Goal: Task Accomplishment & Management: Manage account settings

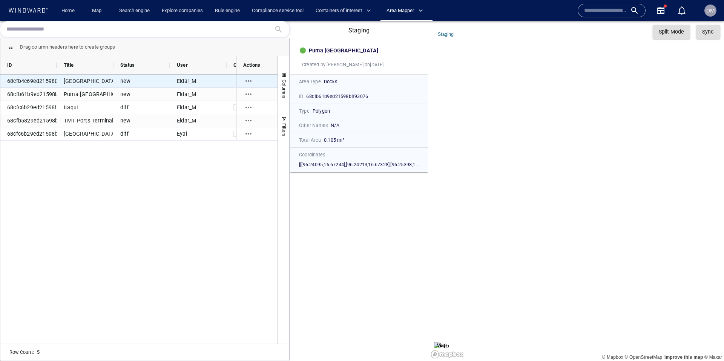
click at [89, 82] on div "[GEOGRAPHIC_DATA]" at bounding box center [85, 81] width 57 height 13
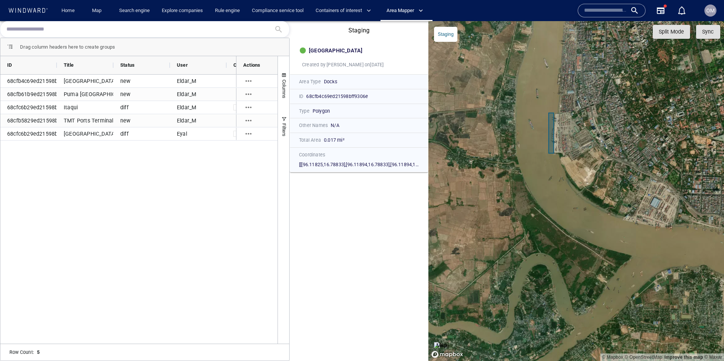
drag, startPoint x: 568, startPoint y: 170, endPoint x: 562, endPoint y: 241, distance: 70.7
click at [562, 241] on canvas "Map" at bounding box center [575, 191] width 295 height 340
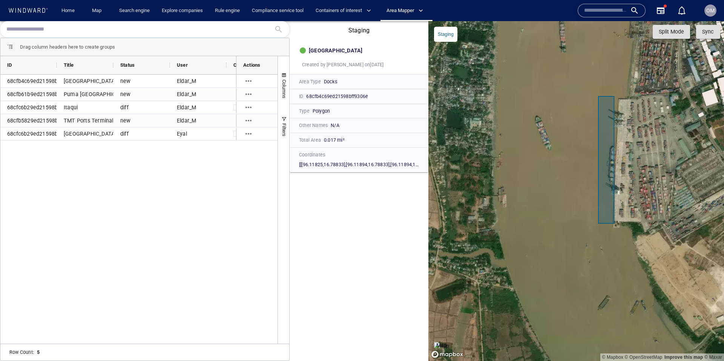
drag, startPoint x: 644, startPoint y: 165, endPoint x: 578, endPoint y: 192, distance: 71.0
click at [578, 193] on canvas "Map" at bounding box center [575, 191] width 295 height 340
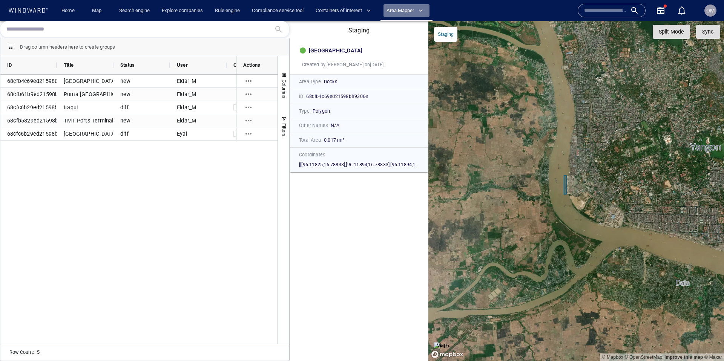
click at [407, 11] on span "Area Mapper" at bounding box center [404, 10] width 37 height 9
click at [406, 25] on link "Area Mapper" at bounding box center [406, 26] width 44 height 13
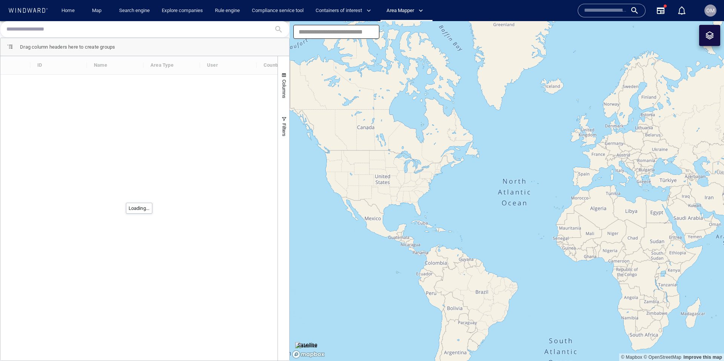
drag, startPoint x: 536, startPoint y: 191, endPoint x: 421, endPoint y: 177, distance: 116.1
click at [421, 177] on canvas "Map" at bounding box center [506, 191] width 434 height 340
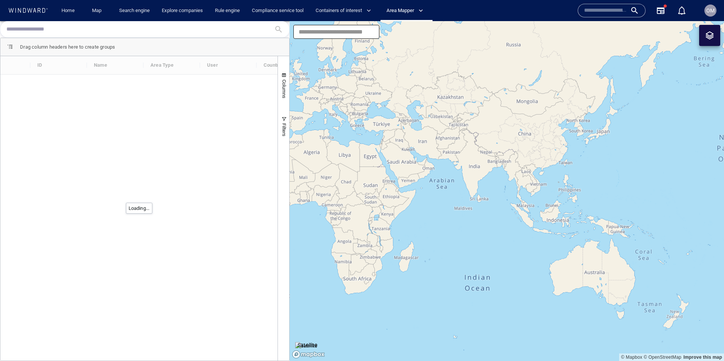
drag, startPoint x: 551, startPoint y: 188, endPoint x: 388, endPoint y: 142, distance: 169.6
click at [387, 142] on canvas "Map" at bounding box center [506, 191] width 434 height 340
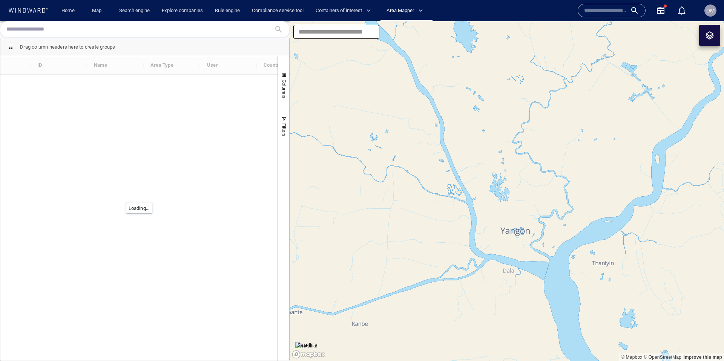
drag, startPoint x: 444, startPoint y: 207, endPoint x: 578, endPoint y: 136, distance: 152.2
click at [446, 209] on canvas "Map" at bounding box center [506, 191] width 434 height 340
click at [706, 35] on div at bounding box center [709, 35] width 9 height 9
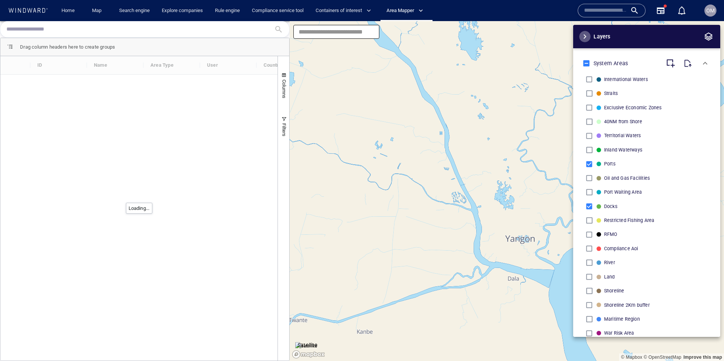
click at [585, 38] on span "button" at bounding box center [584, 36] width 9 height 9
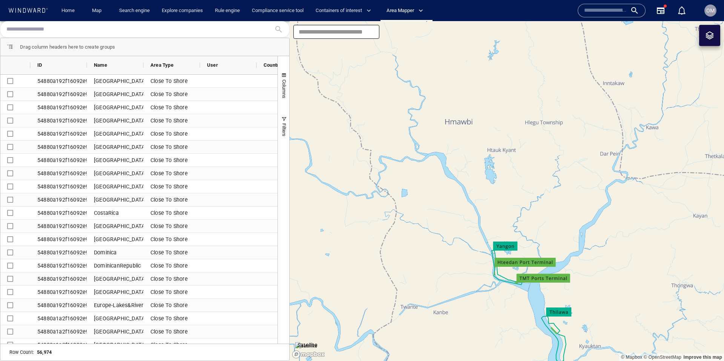
drag, startPoint x: 474, startPoint y: 258, endPoint x: 473, endPoint y: 250, distance: 8.4
click at [466, 245] on canvas "Map" at bounding box center [506, 191] width 434 height 340
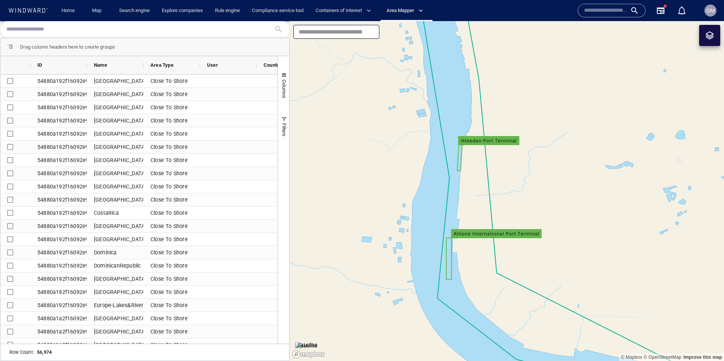
click at [314, 342] on img at bounding box center [306, 346] width 22 height 8
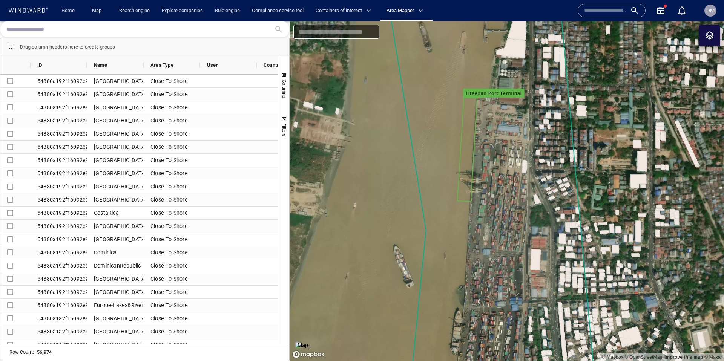
drag, startPoint x: 490, startPoint y: 174, endPoint x: 489, endPoint y: 194, distance: 20.0
click at [489, 194] on canvas "Map" at bounding box center [506, 191] width 434 height 340
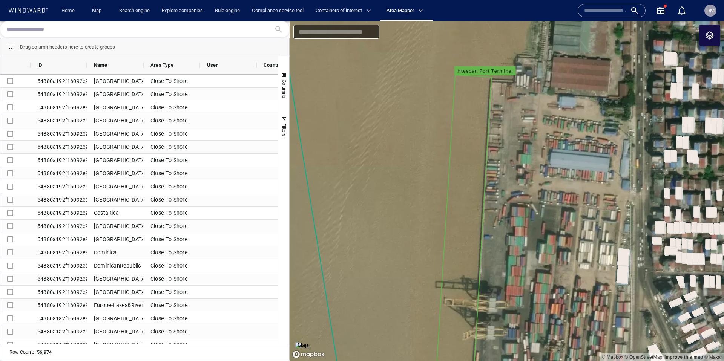
click at [505, 221] on canvas "Map" at bounding box center [506, 191] width 434 height 340
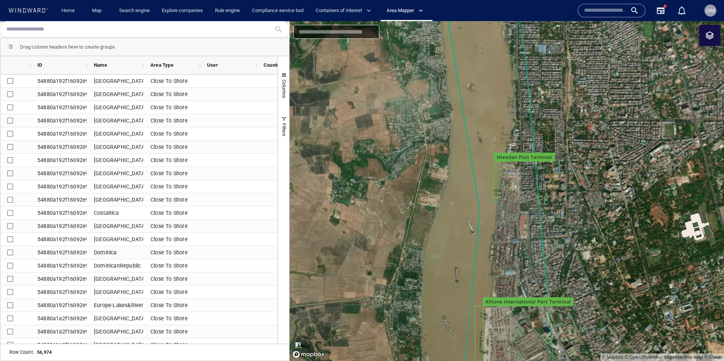
drag, startPoint x: 513, startPoint y: 246, endPoint x: 500, endPoint y: 192, distance: 56.0
click at [512, 202] on canvas "Map" at bounding box center [506, 191] width 434 height 340
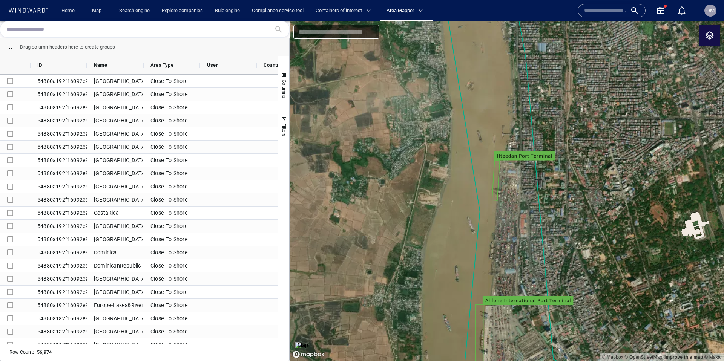
drag, startPoint x: 508, startPoint y: 215, endPoint x: 520, endPoint y: 181, distance: 36.0
click at [512, 156] on canvas "Map" at bounding box center [506, 191] width 434 height 340
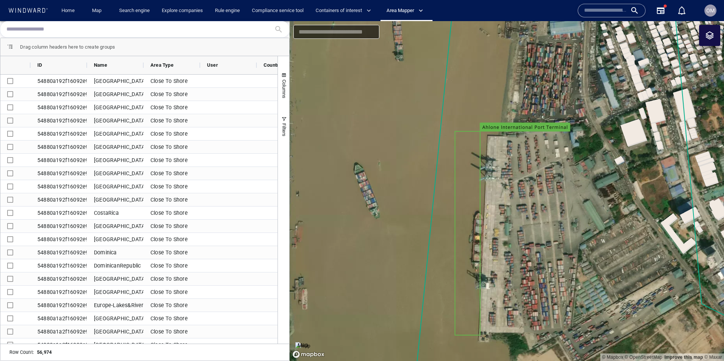
drag, startPoint x: 503, startPoint y: 256, endPoint x: 503, endPoint y: 210, distance: 45.6
click at [503, 211] on canvas "Map" at bounding box center [506, 191] width 434 height 340
click at [398, 11] on span "Area Mapper" at bounding box center [404, 10] width 37 height 9
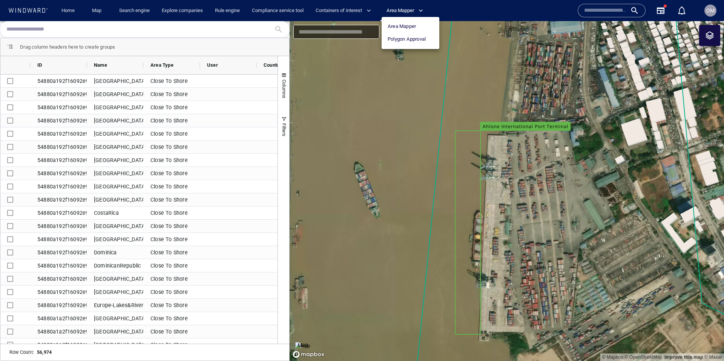
drag, startPoint x: 509, startPoint y: 66, endPoint x: 509, endPoint y: 72, distance: 5.7
click at [509, 66] on div at bounding box center [362, 180] width 724 height 361
click at [395, 18] on div "Area Mapper" at bounding box center [406, 10] width 52 height 21
click at [403, 12] on span "Area Mapper" at bounding box center [404, 10] width 37 height 9
click at [404, 41] on link "Polygon Approval" at bounding box center [406, 39] width 44 height 13
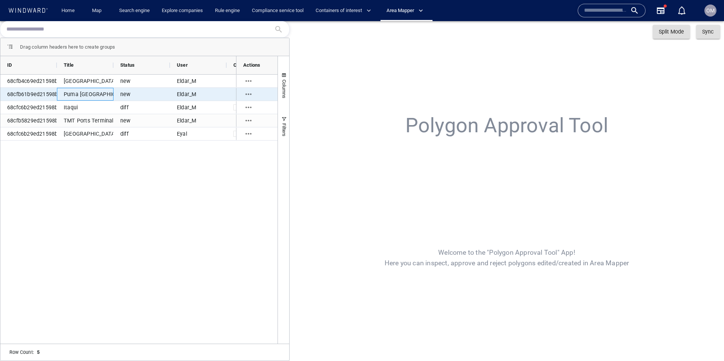
click at [77, 90] on div "Puma [GEOGRAPHIC_DATA]" at bounding box center [85, 94] width 57 height 13
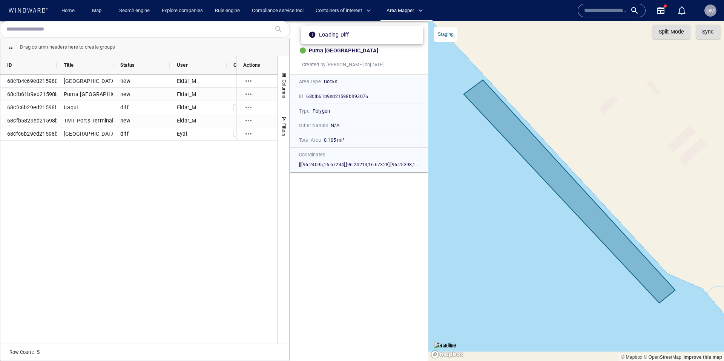
click at [451, 342] on img at bounding box center [445, 346] width 22 height 8
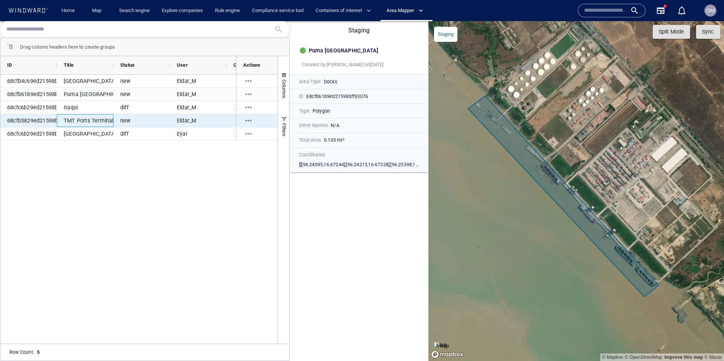
click at [75, 120] on div "TMT Ports Terminal" at bounding box center [85, 120] width 57 height 13
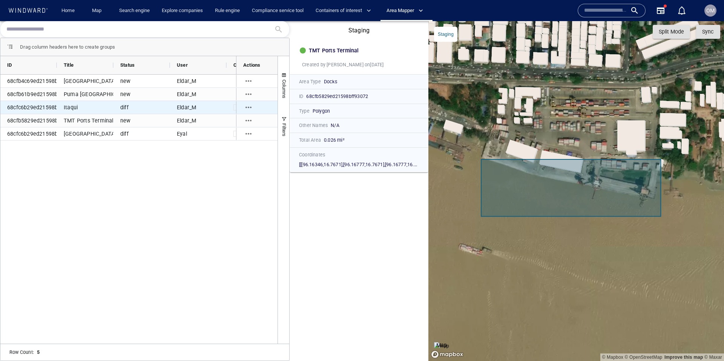
click at [75, 104] on div "Itaqui" at bounding box center [85, 107] width 57 height 13
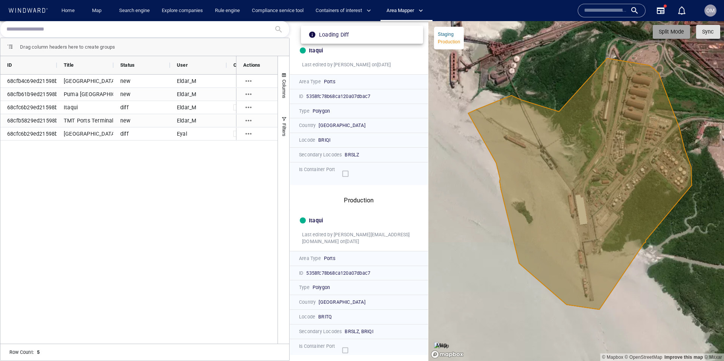
click at [677, 31] on span "Split Mode" at bounding box center [670, 31] width 25 height 9
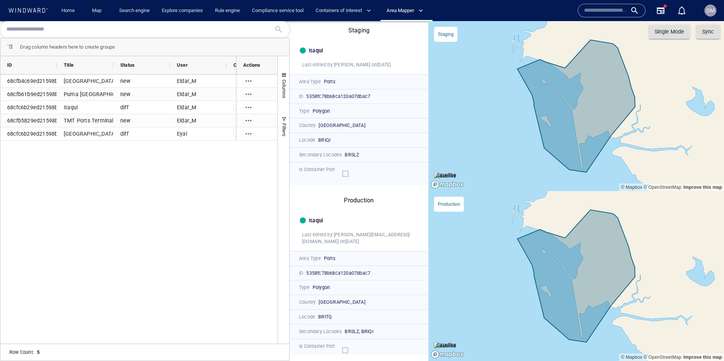
click at [705, 32] on span "Sync" at bounding box center [707, 32] width 11 height 6
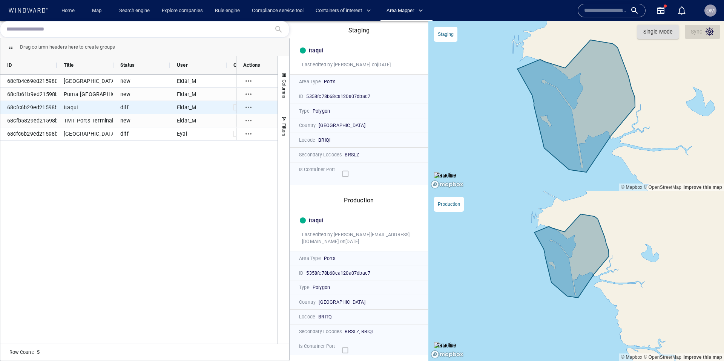
click at [248, 104] on icon "Press SPACE to select this row." at bounding box center [248, 107] width 9 height 9
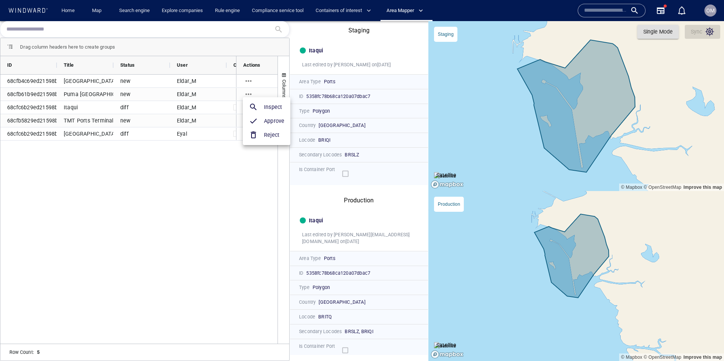
click at [266, 119] on h6 "Approve" at bounding box center [274, 120] width 20 height 9
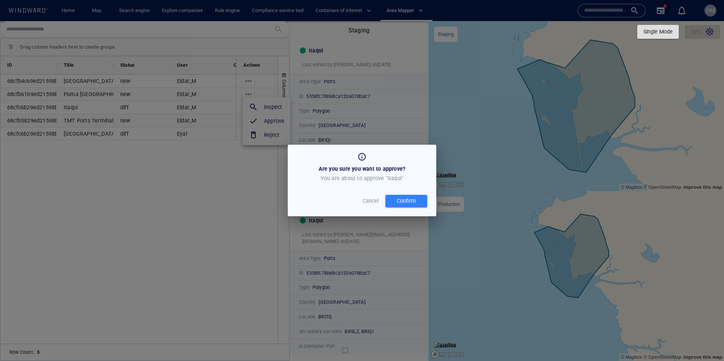
click at [410, 204] on div "Confirm" at bounding box center [406, 201] width 22 height 12
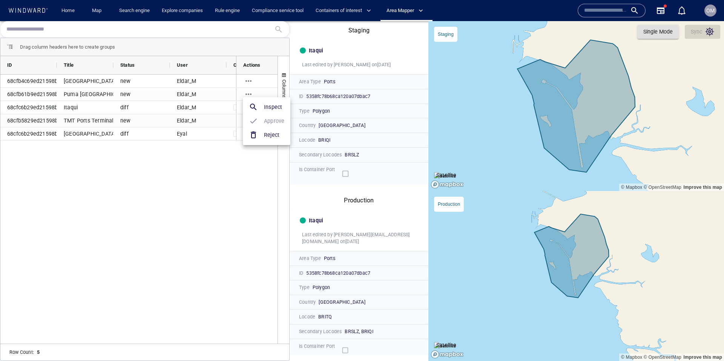
click at [78, 134] on div at bounding box center [362, 180] width 724 height 361
